Goal: Information Seeking & Learning: Learn about a topic

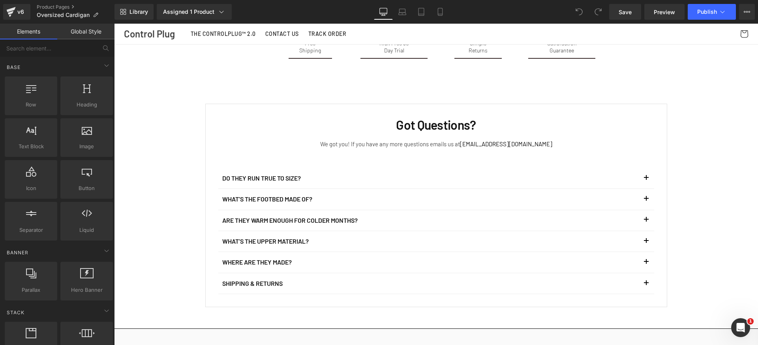
scroll to position [1554, 0]
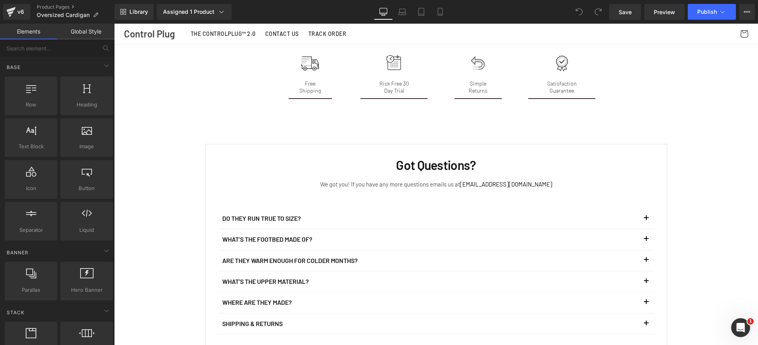
click at [274, 217] on p "Do they run true to size?" at bounding box center [430, 218] width 416 height 9
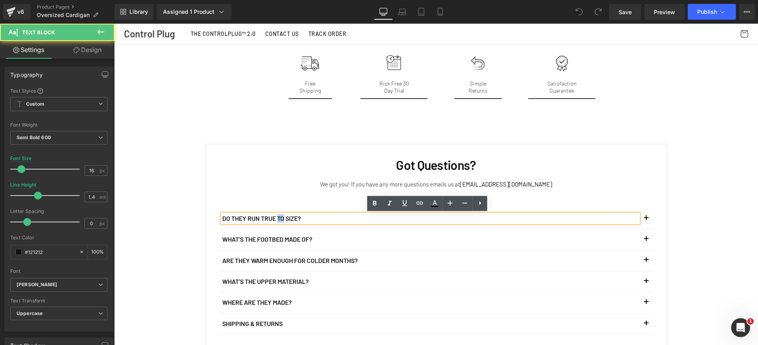
click at [274, 217] on p "Do they run true to size?" at bounding box center [430, 218] width 416 height 9
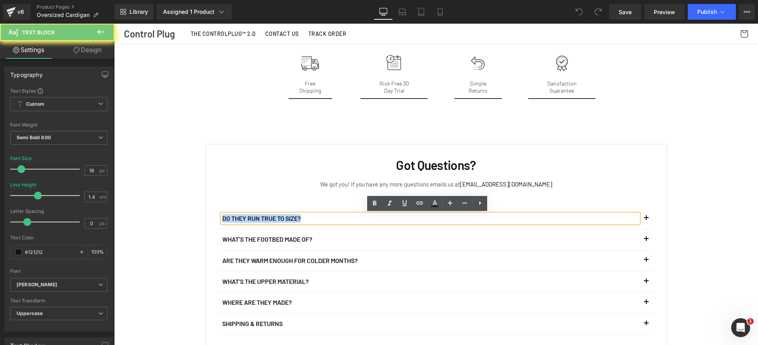
click at [274, 217] on p "Do they run true to size?" at bounding box center [430, 218] width 416 height 9
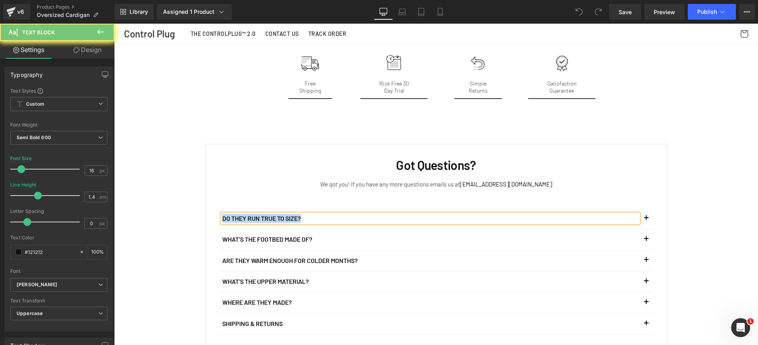
paste div
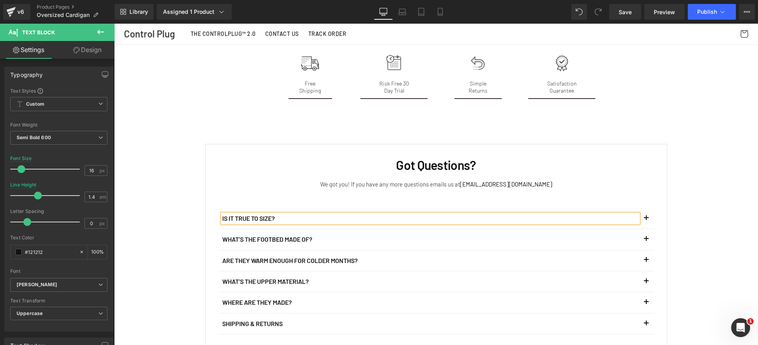
click at [644, 216] on button "button" at bounding box center [646, 218] width 16 height 21
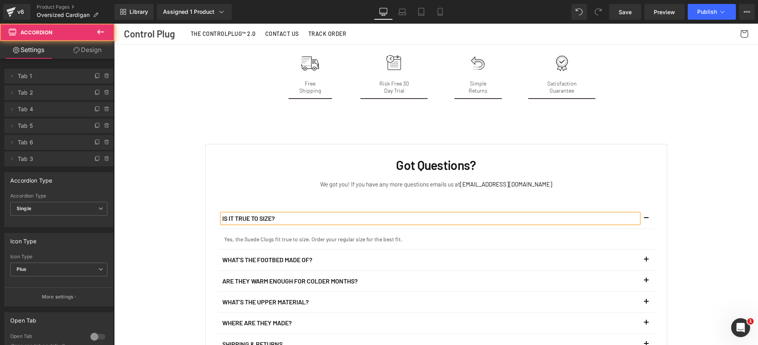
click at [290, 241] on p "Yes, the Suede Clogs fit true to size. Order your regular size for the best fit." at bounding box center [436, 239] width 424 height 8
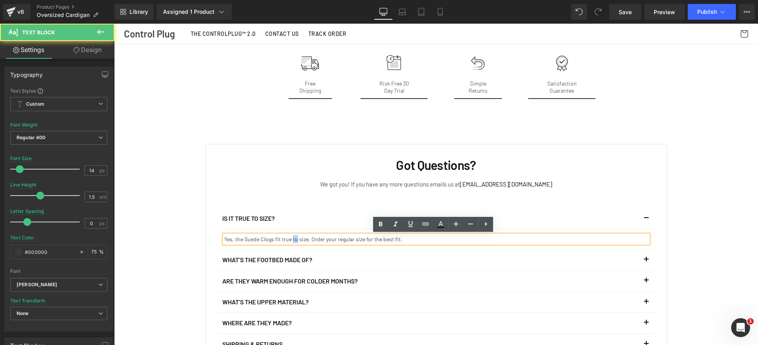
click at [290, 241] on p "Yes, the Suede Clogs fit true to size. Order your regular size for the best fit." at bounding box center [436, 239] width 424 height 8
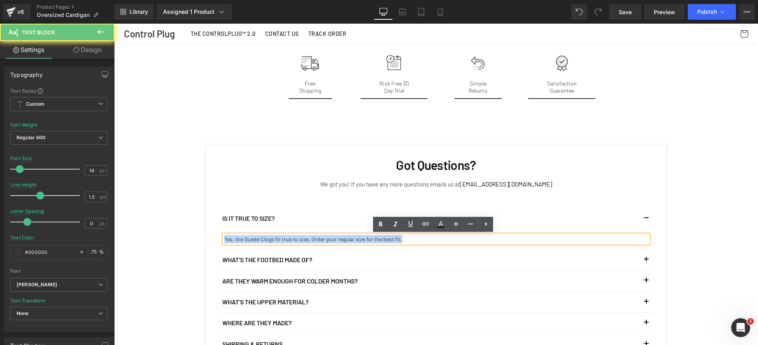
paste div
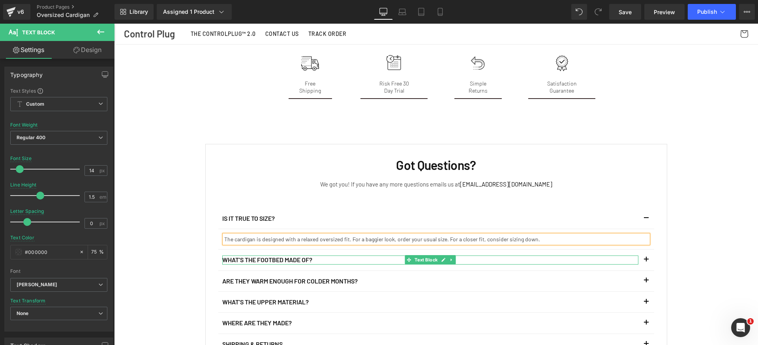
click at [292, 259] on p "What’s the footbed made of?" at bounding box center [430, 260] width 416 height 9
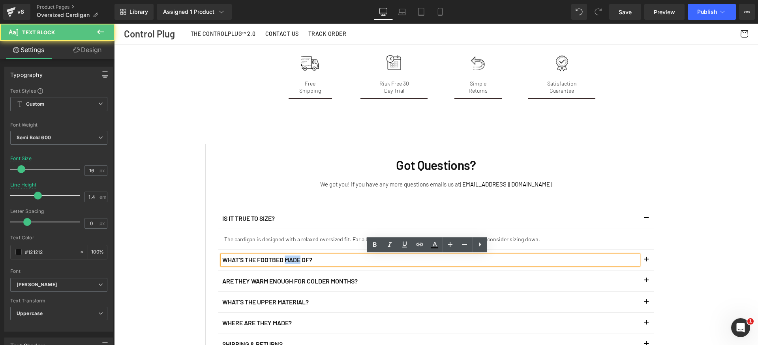
click at [292, 259] on p "What’s the footbed made of?" at bounding box center [430, 260] width 416 height 9
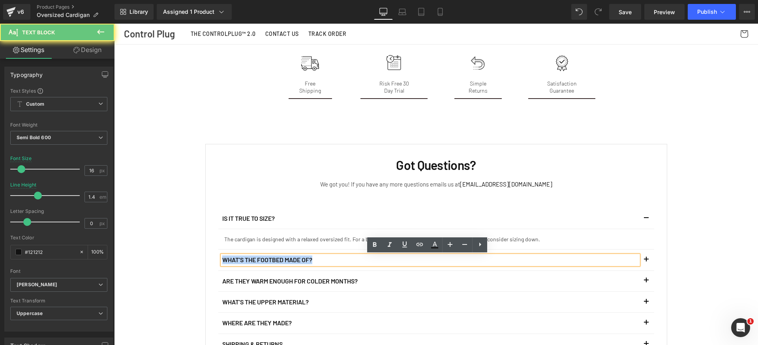
click at [292, 259] on p "What’s the footbed made of?" at bounding box center [430, 260] width 416 height 9
paste div
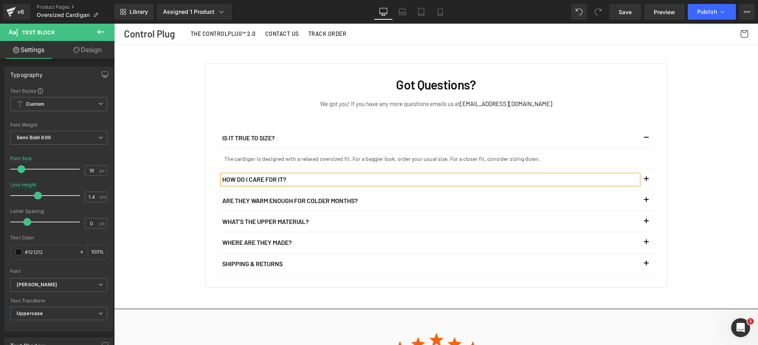
scroll to position [1716, 0]
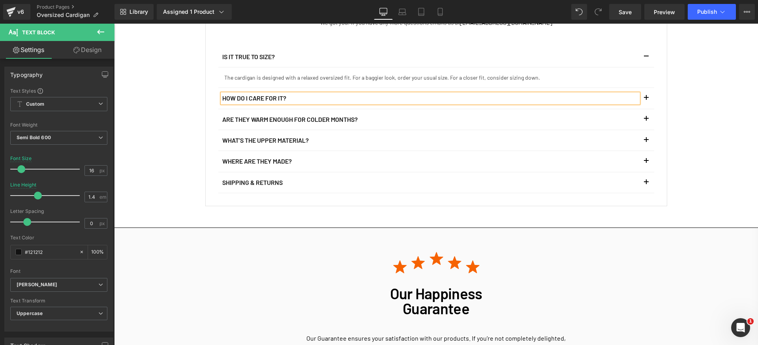
click at [646, 100] on span "button" at bounding box center [646, 100] width 0 height 0
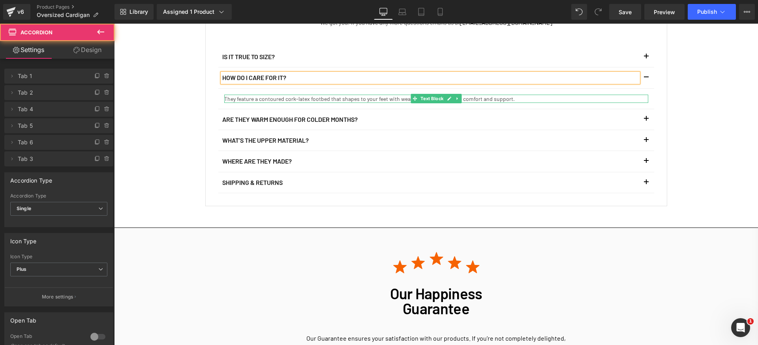
click at [277, 98] on p "They feature a contoured cork-latex footbed that shapes to your feet with wear,…" at bounding box center [436, 99] width 424 height 8
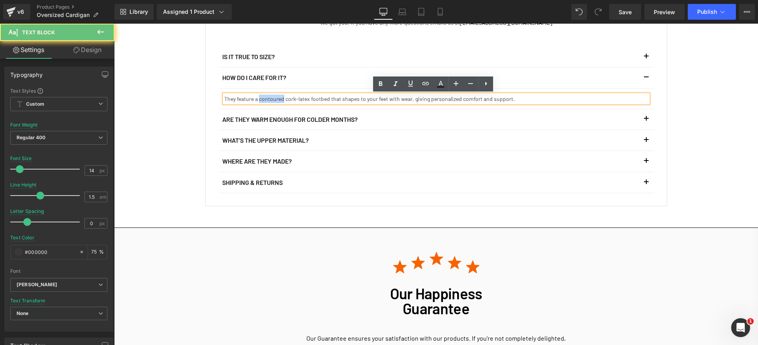
click at [277, 98] on p "They feature a contoured cork-latex footbed that shapes to your feet with wear,…" at bounding box center [436, 99] width 424 height 8
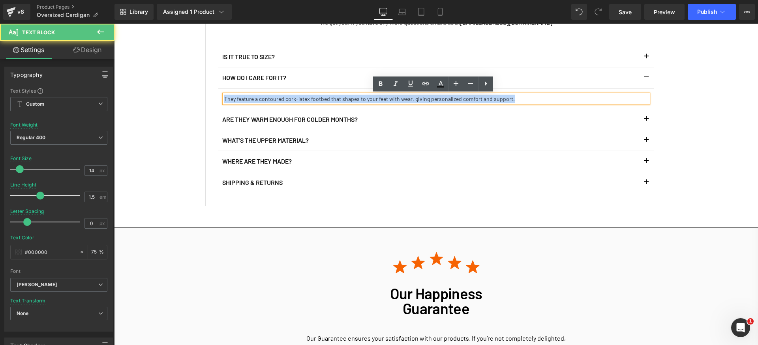
click at [277, 98] on p "They feature a contoured cork-latex footbed that shapes to your feet with wear,…" at bounding box center [436, 99] width 424 height 8
paste div
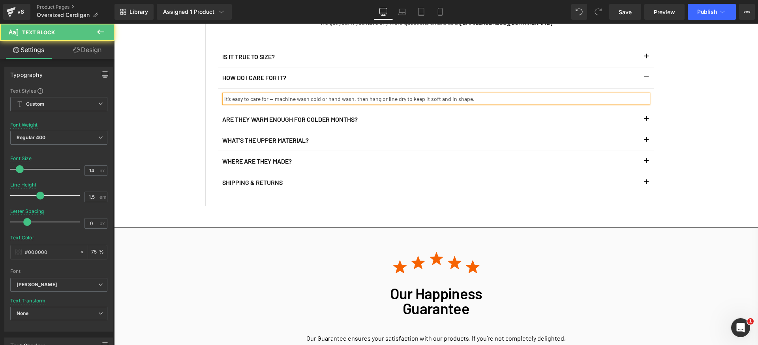
click at [267, 100] on p "It’s easy to care for — machine wash cold or hand wash, then hang or line dry t…" at bounding box center [436, 99] width 424 height 8
click at [270, 119] on p "Are they warm enough for colder months?" at bounding box center [430, 119] width 416 height 9
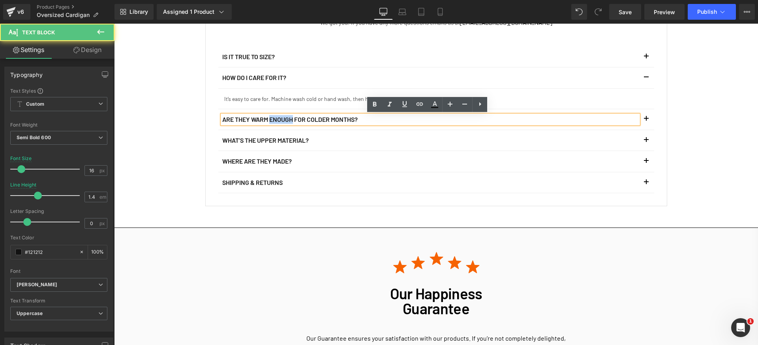
click at [270, 119] on p "Are they warm enough for colder months?" at bounding box center [430, 119] width 416 height 9
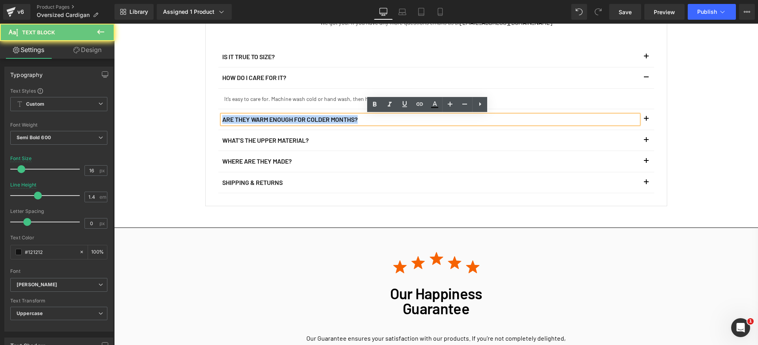
click at [270, 119] on p "Are they warm enough for colder months?" at bounding box center [430, 119] width 416 height 9
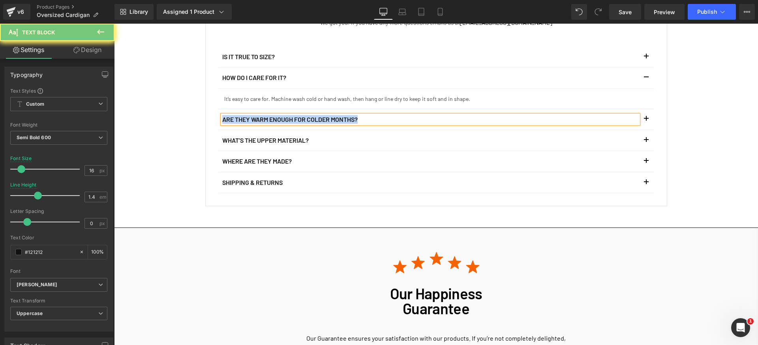
paste div
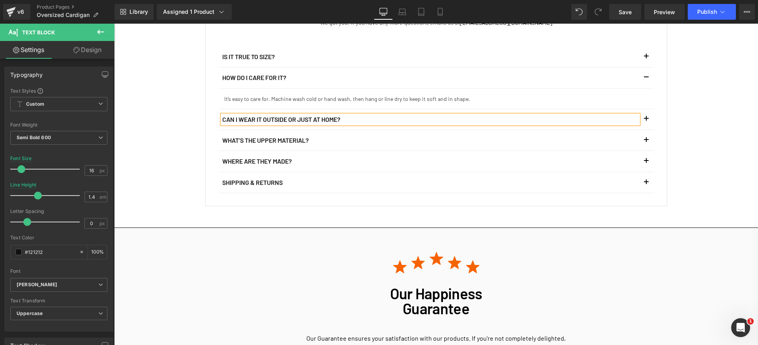
click at [645, 119] on button "button" at bounding box center [646, 119] width 16 height 21
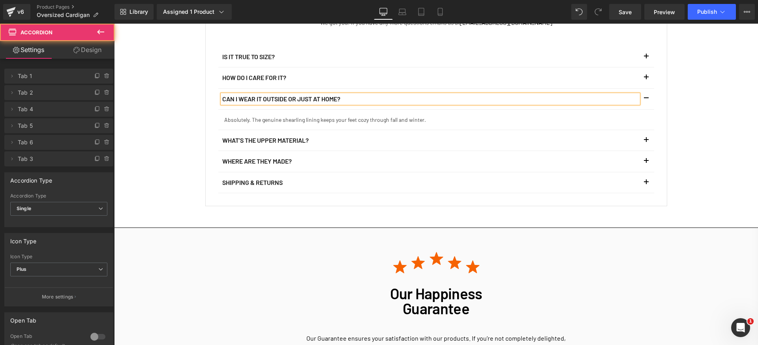
click at [114, 24] on div at bounding box center [114, 24] width 0 height 0
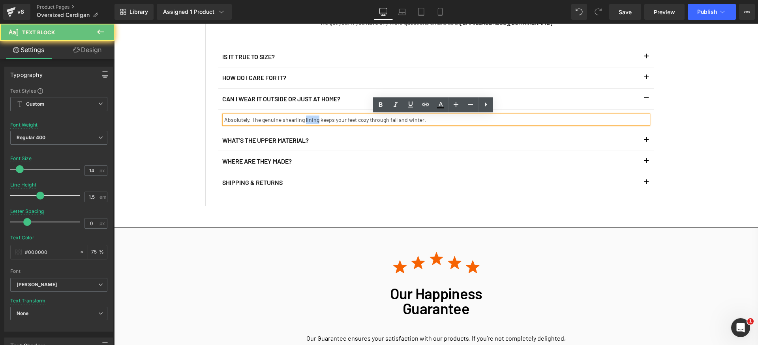
click at [305, 123] on p "Absolutely. The genuine shearling lining keeps your feet cozy through fall and …" at bounding box center [436, 120] width 424 height 8
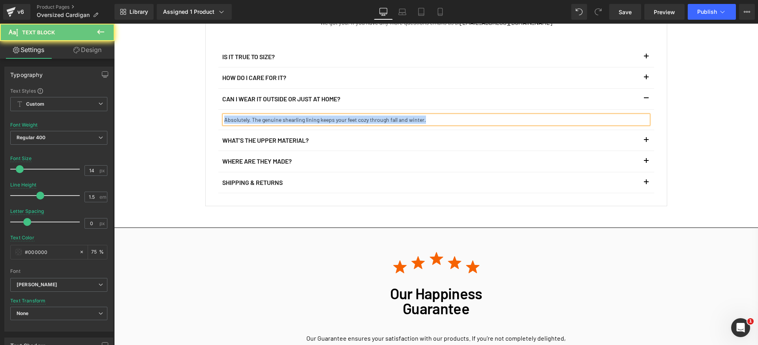
paste div
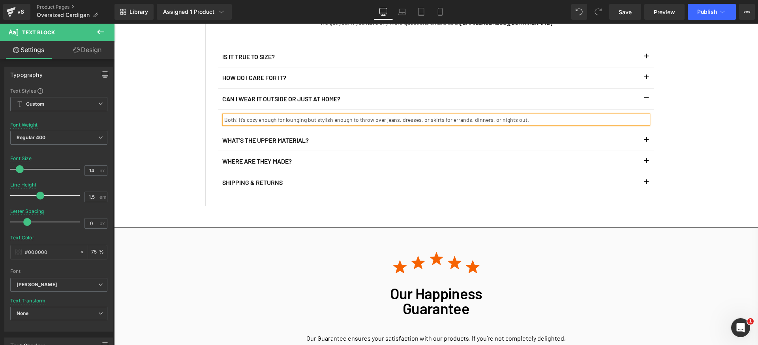
click at [263, 139] on p "What’s the upper material?" at bounding box center [430, 140] width 416 height 9
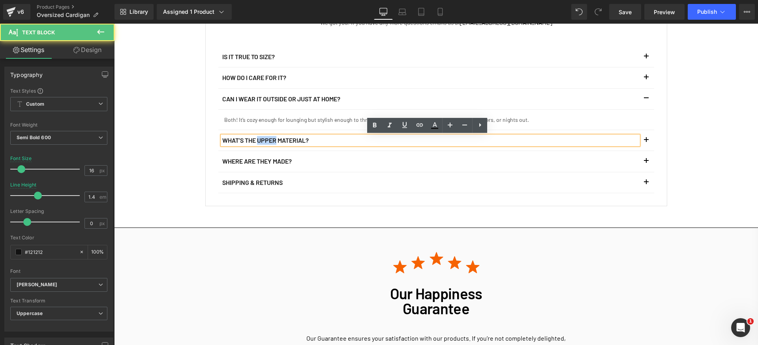
click at [263, 139] on p "What’s the upper material?" at bounding box center [430, 140] width 416 height 9
paste div
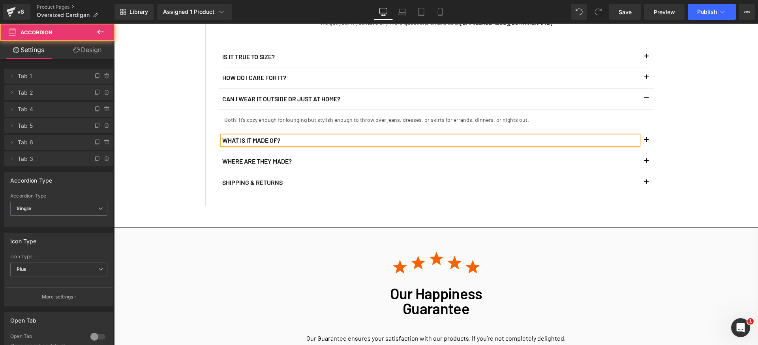
click at [646, 141] on button "button" at bounding box center [646, 140] width 16 height 21
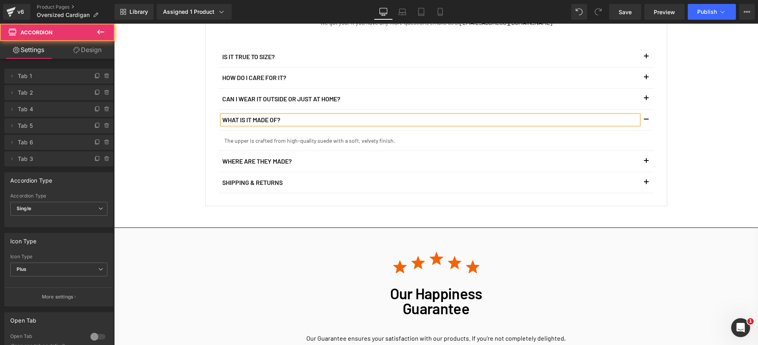
click at [344, 140] on p "The upper is crafted from high-quality suede with a soft, velvety finish." at bounding box center [436, 141] width 424 height 8
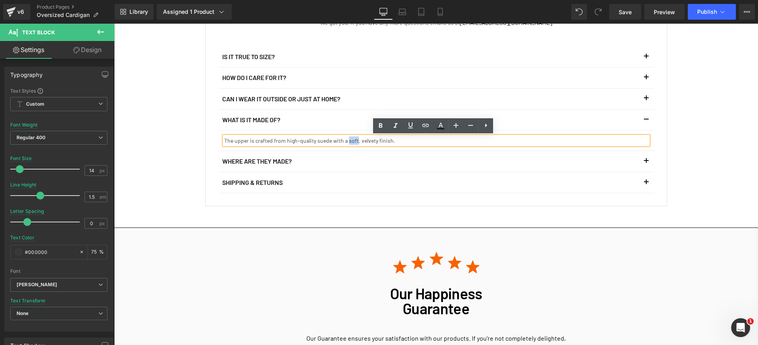
click at [344, 140] on p "The upper is crafted from high-quality suede with a soft, velvety finish." at bounding box center [436, 141] width 424 height 8
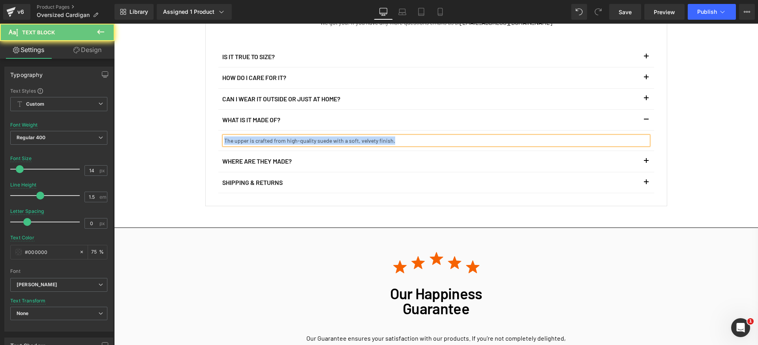
click at [344, 140] on p "The upper is crafted from high-quality suede with a soft, velvety finish." at bounding box center [436, 141] width 424 height 8
paste div
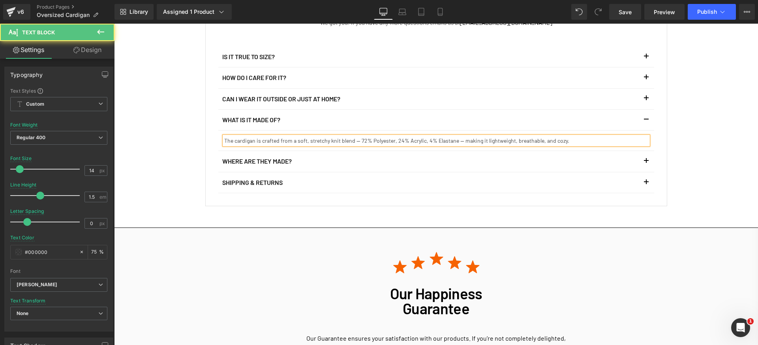
click at [354, 141] on p "The cardigan is crafted from a soft, stretchy knit blend — 72% Polyester, 24% A…" at bounding box center [436, 141] width 424 height 8
click at [453, 140] on p "The cardigan is crafted from a soft, stretchy knit blend: 72% Polyester, 24% Ac…" at bounding box center [436, 141] width 424 height 8
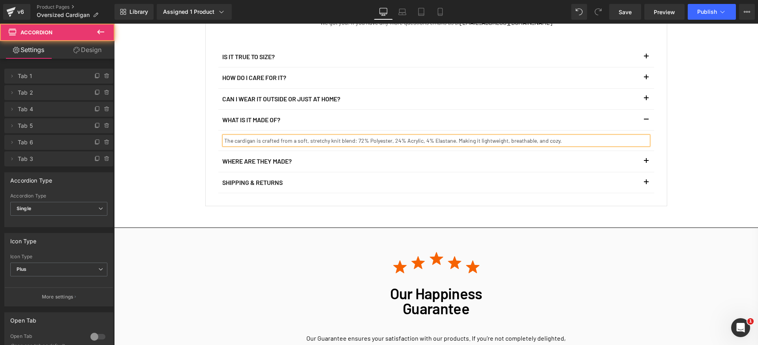
click at [646, 122] on span "button" at bounding box center [646, 122] width 0 height 0
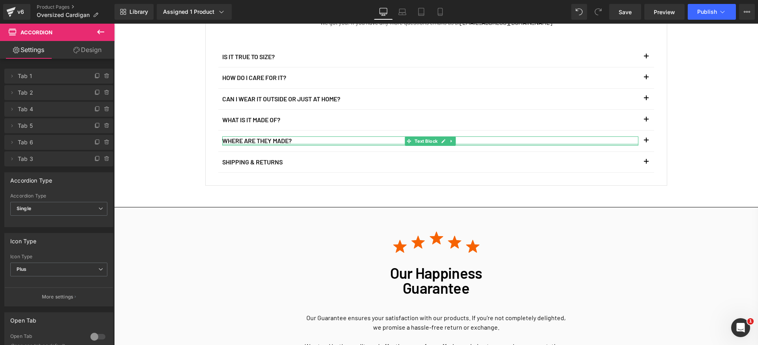
click at [222, 144] on div at bounding box center [430, 145] width 416 height 2
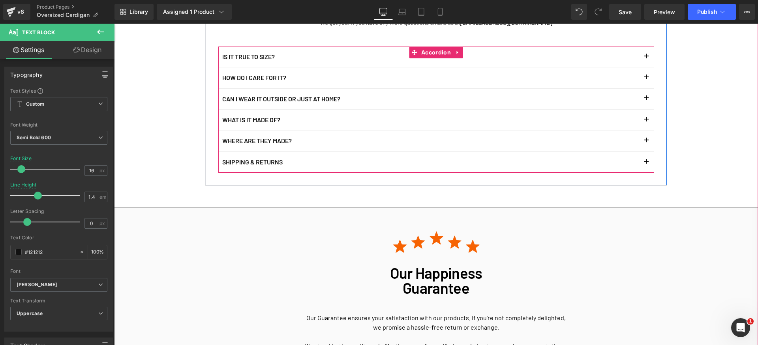
click at [218, 150] on div "Where are they made? Text Block" at bounding box center [436, 141] width 436 height 21
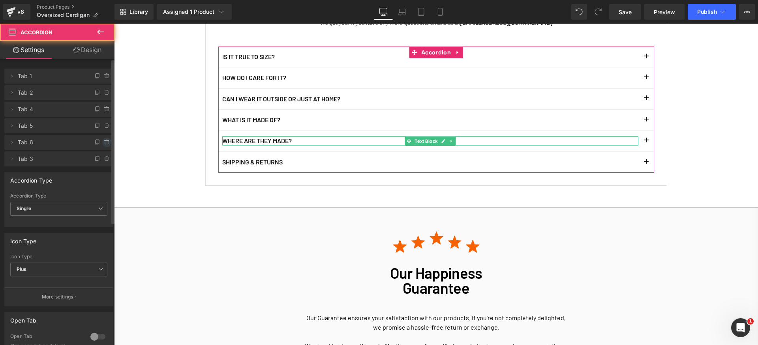
click at [105, 144] on icon at bounding box center [106, 143] width 3 height 4
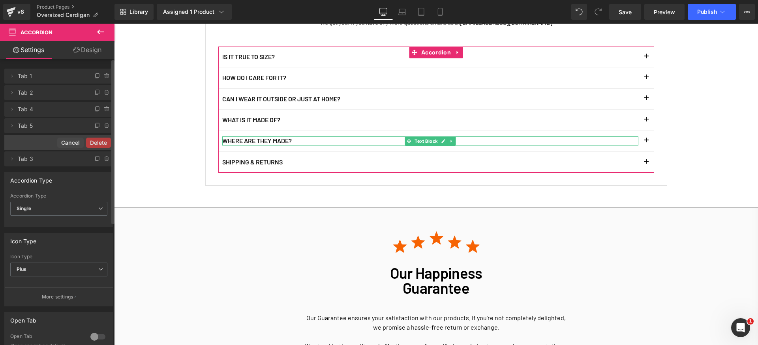
click at [102, 144] on button "Delete" at bounding box center [98, 143] width 25 height 10
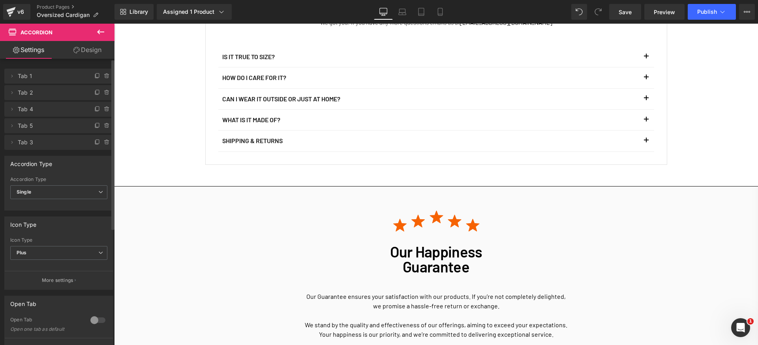
scroll to position [1706, 0]
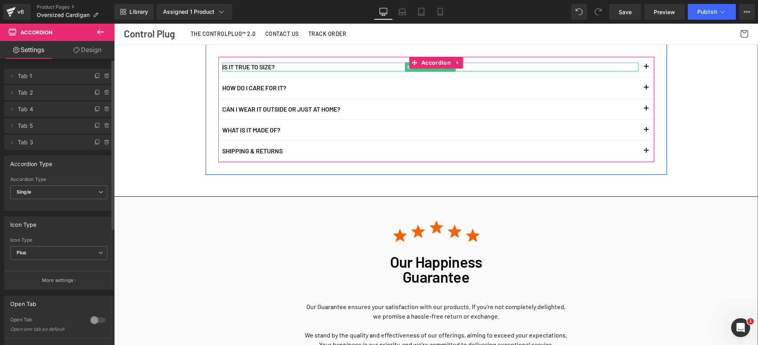
click at [253, 67] on p "Is it true to size?" at bounding box center [430, 67] width 416 height 9
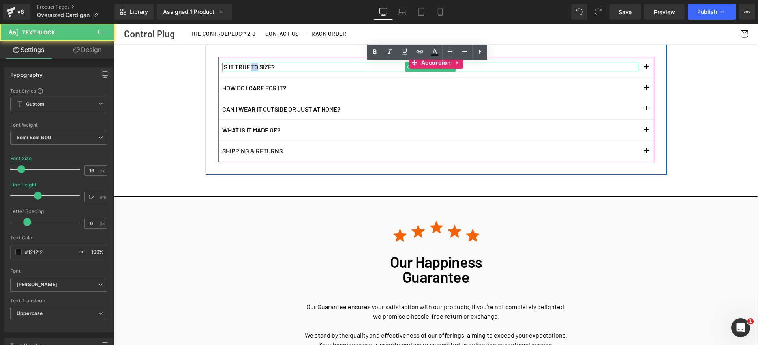
click at [253, 67] on p "Is it true to size?" at bounding box center [430, 67] width 416 height 9
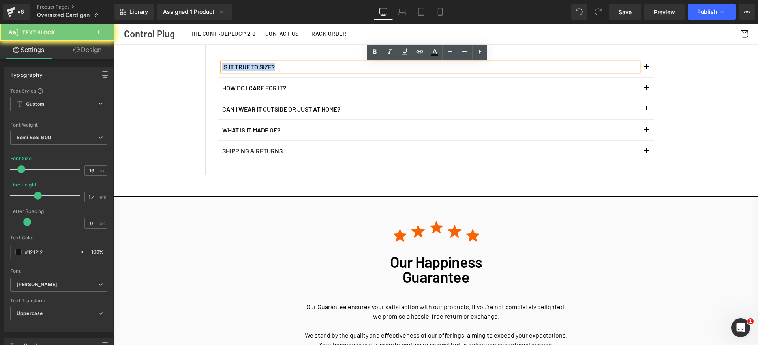
click at [253, 67] on p "Is it true to size?" at bounding box center [430, 67] width 416 height 9
copy p "Is it true to size?"
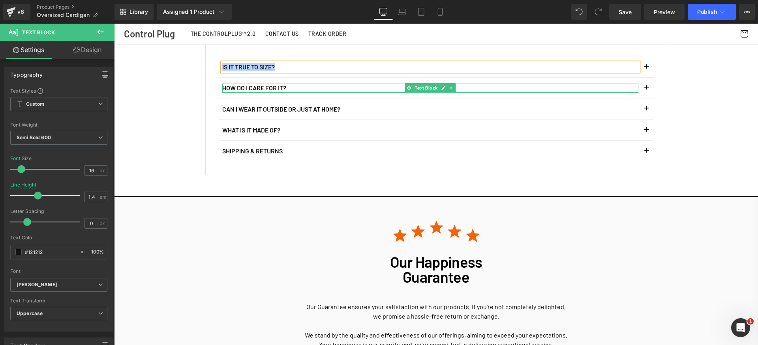
click at [278, 89] on p "How do I care for it?" at bounding box center [430, 88] width 416 height 9
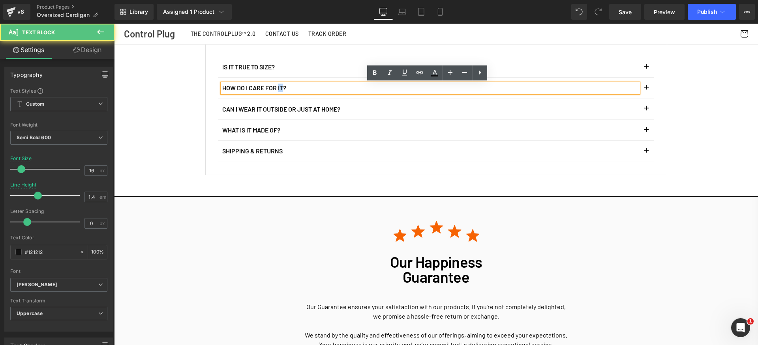
click at [278, 89] on p "How do I care for it?" at bounding box center [430, 88] width 416 height 9
copy p "How do I care for it?"
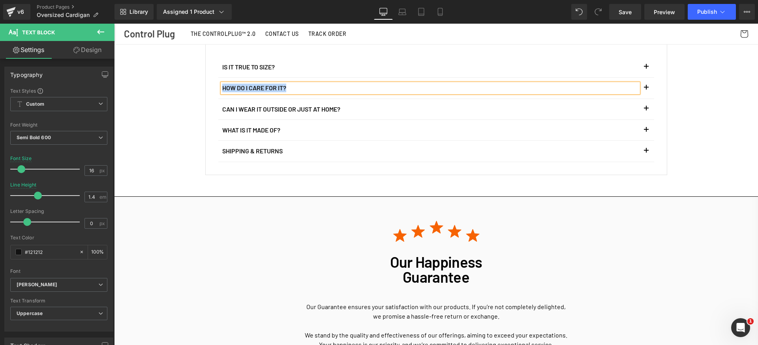
click at [278, 111] on p "Can I wear it outside or just at home?" at bounding box center [430, 109] width 416 height 9
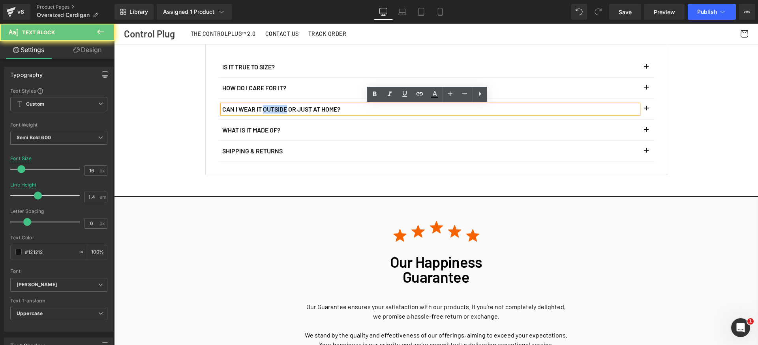
click at [278, 111] on p "Can I wear it outside or just at home?" at bounding box center [430, 109] width 416 height 9
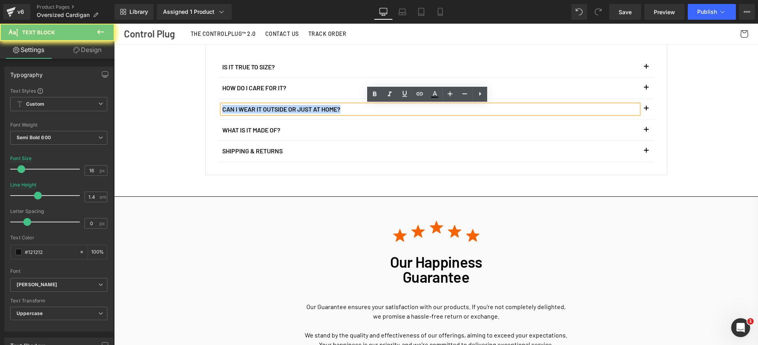
copy p "Can I wear it outside or just at home?"
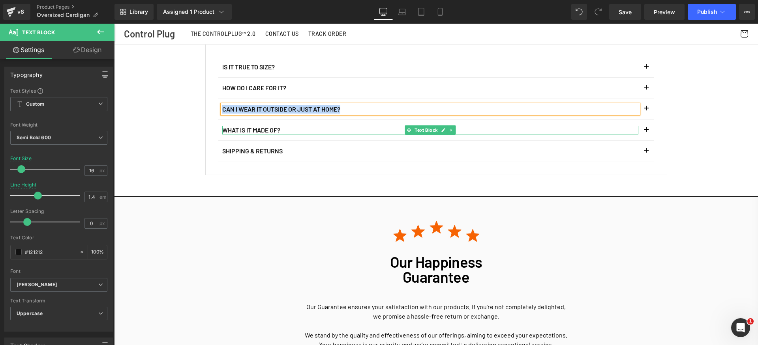
click at [262, 129] on p "What is it made of?" at bounding box center [430, 130] width 416 height 9
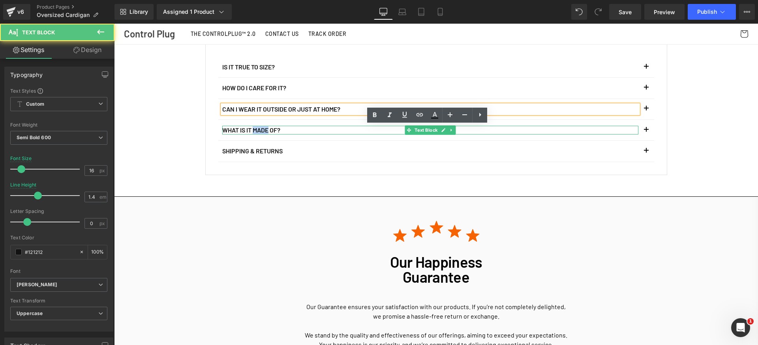
click at [262, 129] on p "What is it made of?" at bounding box center [430, 130] width 416 height 9
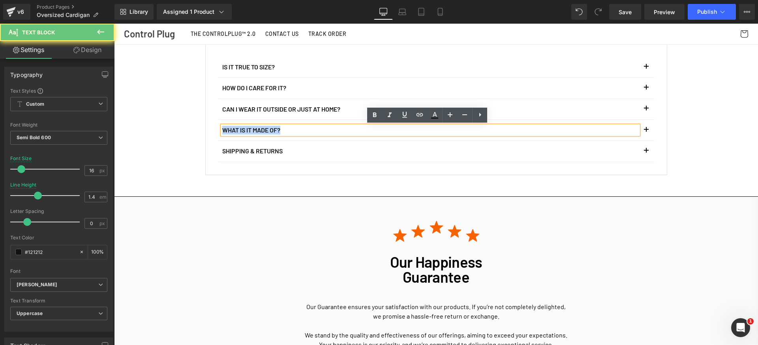
click at [262, 129] on p "What is it made of?" at bounding box center [430, 130] width 416 height 9
copy p "What is it made of?"
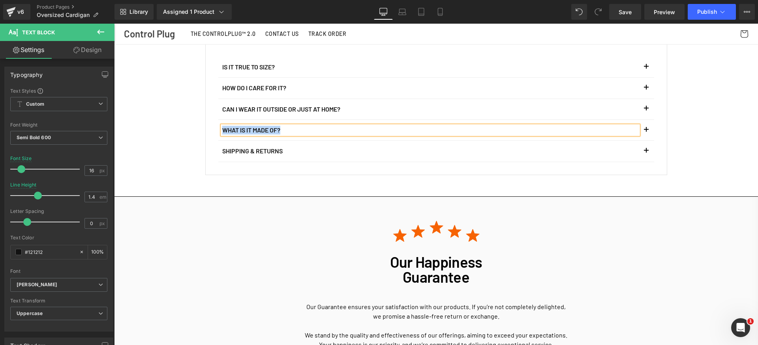
click at [644, 65] on button "button" at bounding box center [646, 67] width 16 height 21
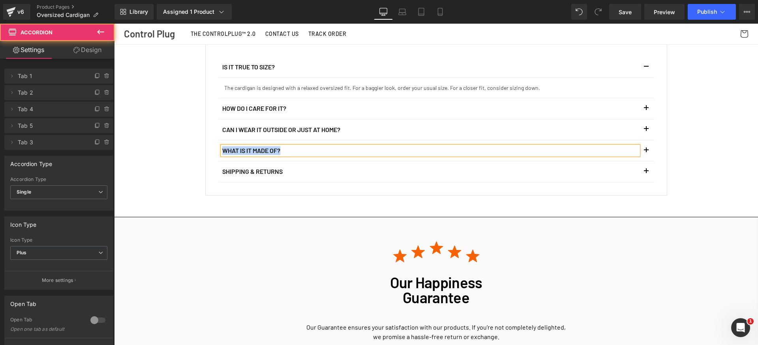
click at [277, 89] on p "The cardigan is designed with a relaxed oversized fit. For a baggier look, orde…" at bounding box center [436, 88] width 424 height 8
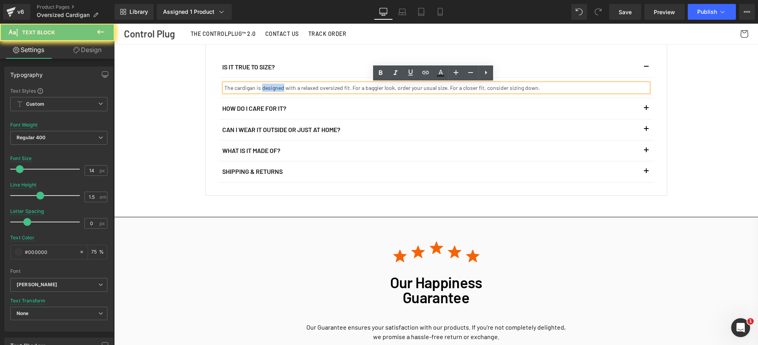
click at [277, 89] on p "The cardigan is designed with a relaxed oversized fit. For a baggier look, orde…" at bounding box center [436, 88] width 424 height 8
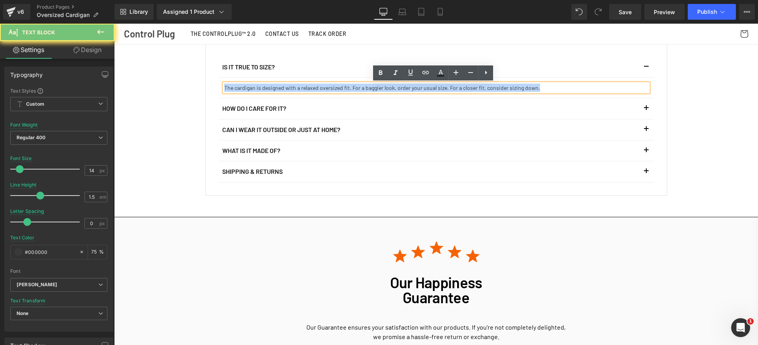
click at [277, 89] on p "The cardigan is designed with a relaxed oversized fit. For a baggier look, orde…" at bounding box center [436, 88] width 424 height 8
copy p "The cardigan is designed with a relaxed oversized fit. For a baggier look, orde…"
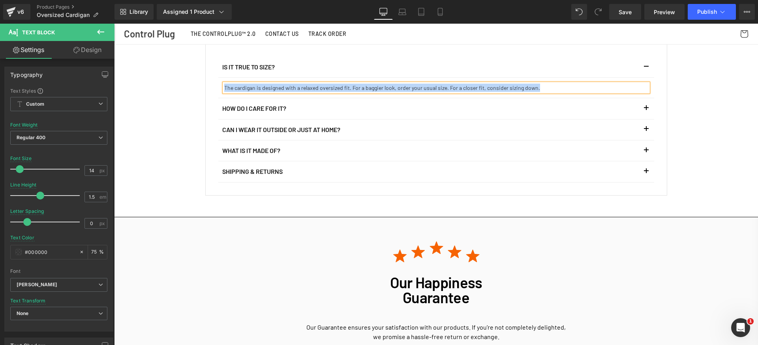
click at [647, 109] on button "button" at bounding box center [646, 108] width 16 height 21
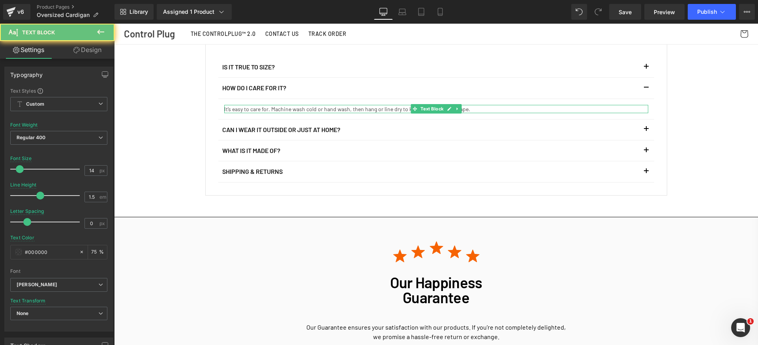
click at [284, 107] on p "It’s easy to care for. Machine wash cold or hand wash, then hang or line dry to…" at bounding box center [436, 109] width 424 height 8
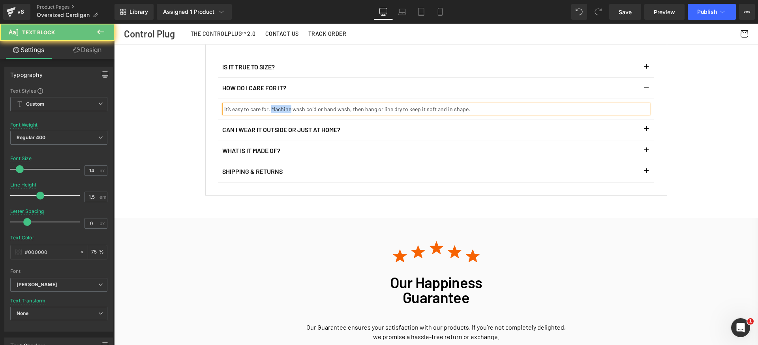
click at [283, 107] on p "It’s easy to care for. Machine wash cold or hand wash, then hang or line dry to…" at bounding box center [436, 109] width 424 height 8
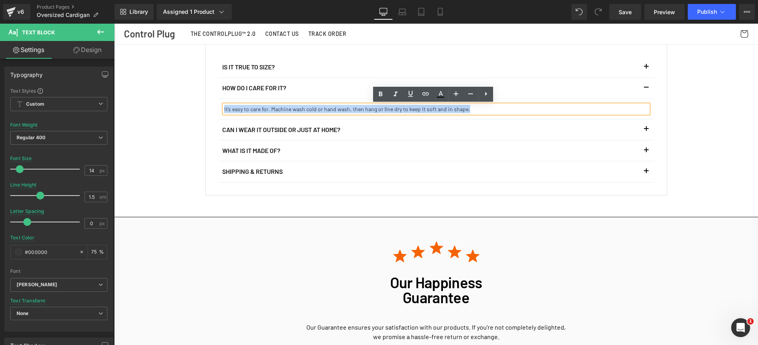
click at [283, 107] on p "It’s easy to care for. Machine wash cold or hand wash, then hang or line dry to…" at bounding box center [436, 109] width 424 height 8
copy p "It’s easy to care for. Machine wash cold or hand wash, then hang or line dry to…"
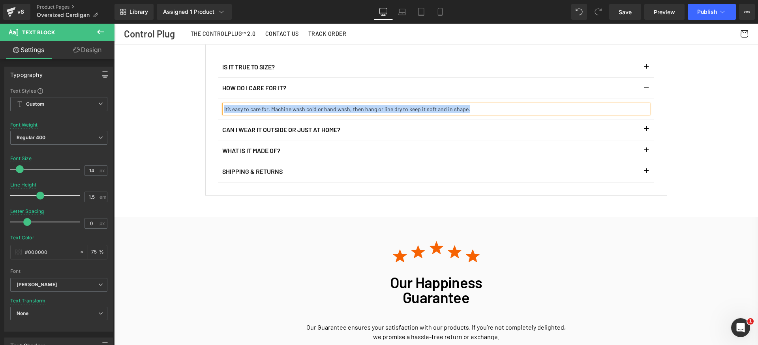
click at [647, 128] on button "button" at bounding box center [646, 130] width 16 height 21
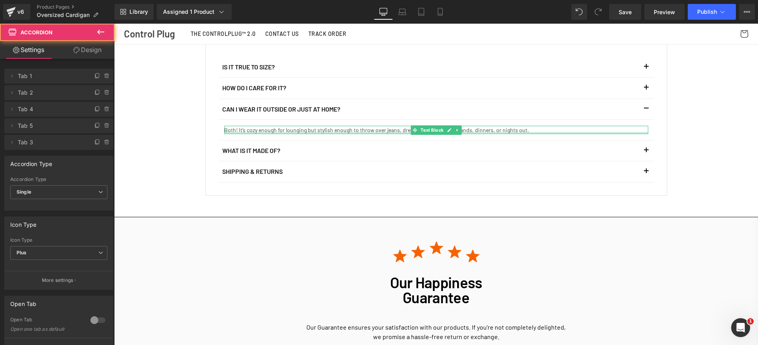
click at [307, 133] on div at bounding box center [436, 133] width 424 height 2
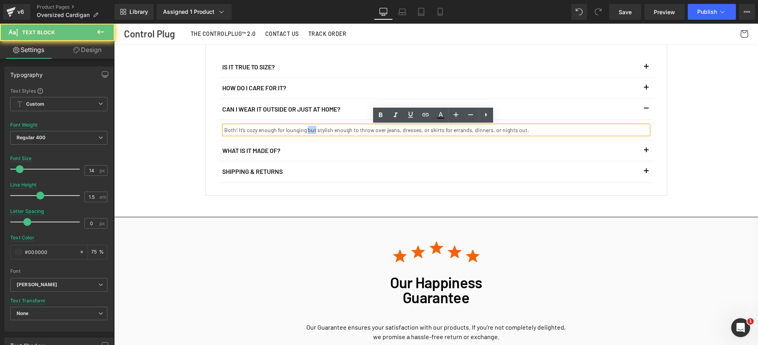
click at [307, 133] on p "Both! It’s cozy enough for lounging but stylish enough to throw over jeans, dre…" at bounding box center [436, 130] width 424 height 8
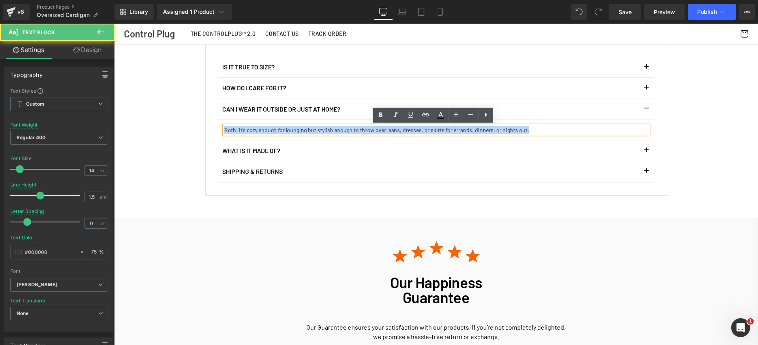
click at [307, 133] on p "Both! It’s cozy enough for lounging but stylish enough to throw over jeans, dre…" at bounding box center [436, 130] width 424 height 8
copy p "Both! It’s cozy enough for lounging but stylish enough to throw over jeans, dre…"
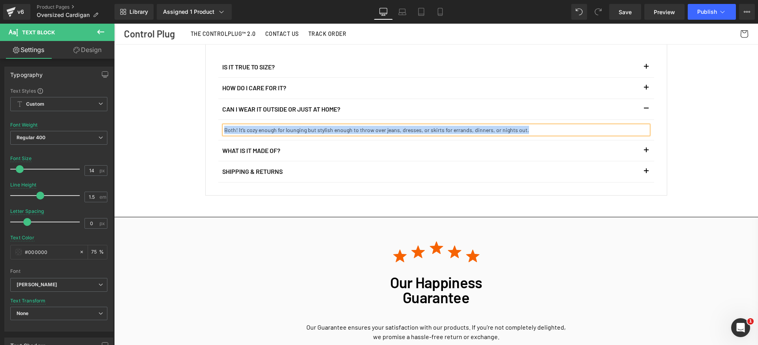
click at [641, 151] on button "button" at bounding box center [646, 151] width 16 height 21
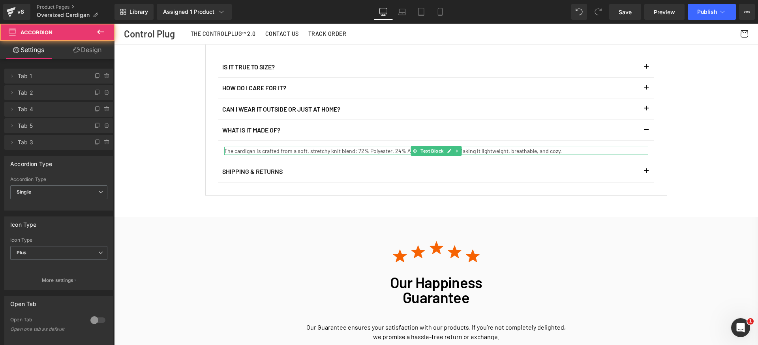
click at [282, 150] on p "The cardigan is crafted from a soft, stretchy knit blend: 72% Polyester, 24% Ac…" at bounding box center [436, 151] width 424 height 8
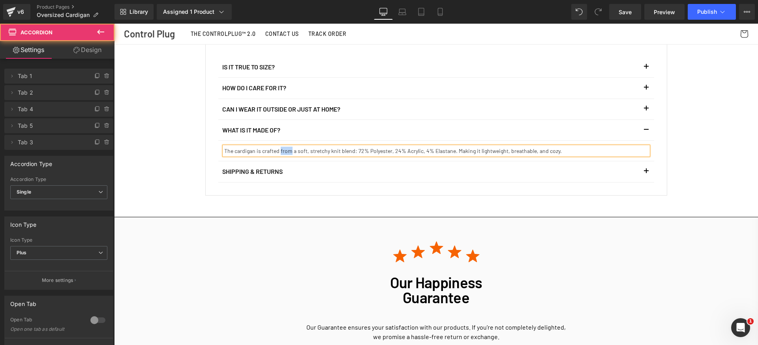
click at [282, 150] on p "The cardigan is crafted from a soft, stretchy knit blend: 72% Polyester, 24% Ac…" at bounding box center [436, 151] width 424 height 8
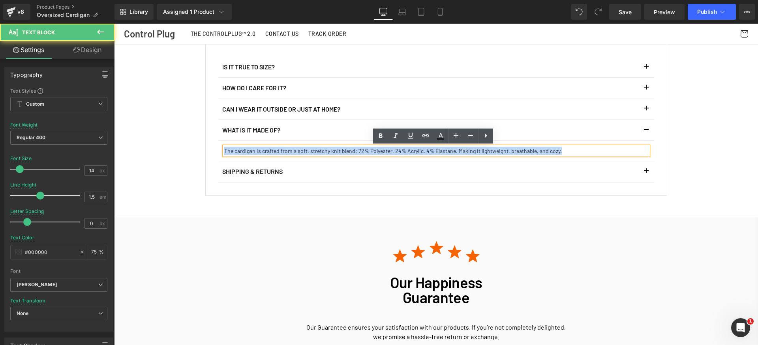
click at [282, 150] on p "The cardigan is crafted from a soft, stretchy knit blend: 72% Polyester, 24% Ac…" at bounding box center [436, 151] width 424 height 8
copy p "The cardigan is crafted from a soft, stretchy knit blend: 72% Polyester, 24% Ac…"
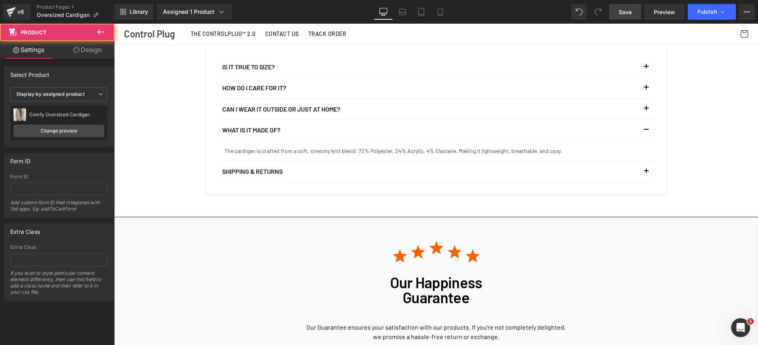
click at [629, 13] on span "Save" at bounding box center [624, 12] width 13 height 8
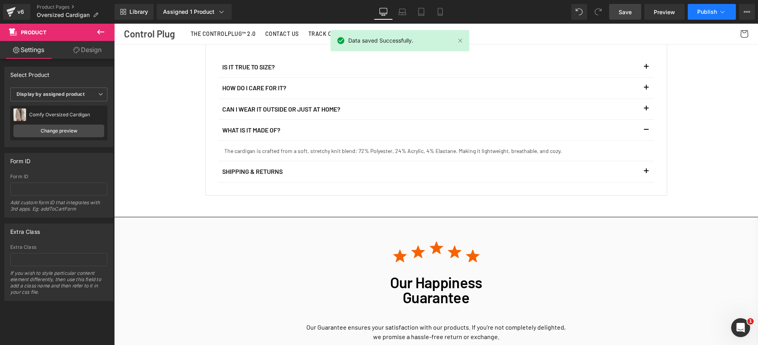
click at [710, 13] on span "Publish" at bounding box center [707, 12] width 20 height 6
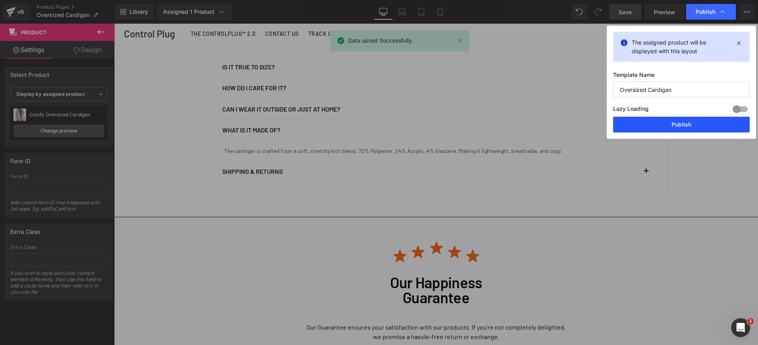
click at [705, 121] on button "Publish" at bounding box center [681, 125] width 137 height 16
